Goal: Find specific page/section: Find specific page/section

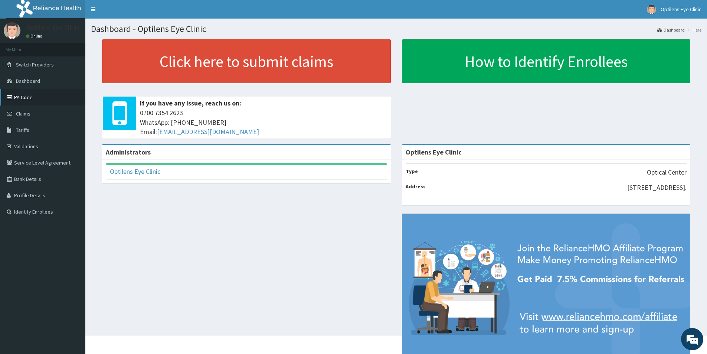
click at [26, 94] on link "PA Code" at bounding box center [42, 97] width 85 height 16
click at [27, 93] on link "PA Code" at bounding box center [42, 97] width 85 height 16
click at [27, 94] on link "PA Code" at bounding box center [42, 97] width 85 height 16
